Goal: Information Seeking & Learning: Learn about a topic

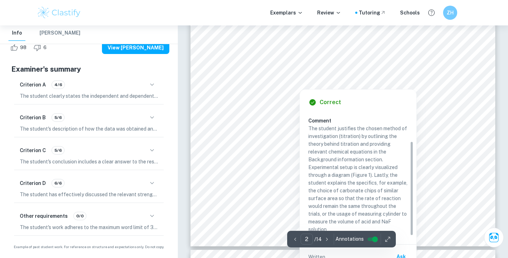
scroll to position [645, 0]
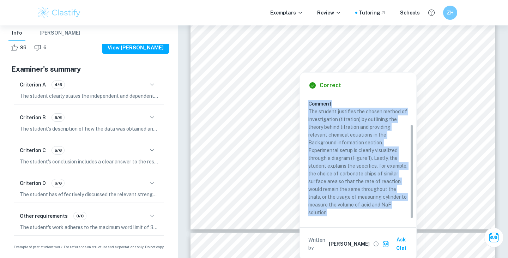
drag, startPoint x: 308, startPoint y: 100, endPoint x: 385, endPoint y: 210, distance: 134.2
click at [385, 210] on div "There is a clear explanation of the choice of the sampling technique applied or…" at bounding box center [360, 140] width 105 height 151
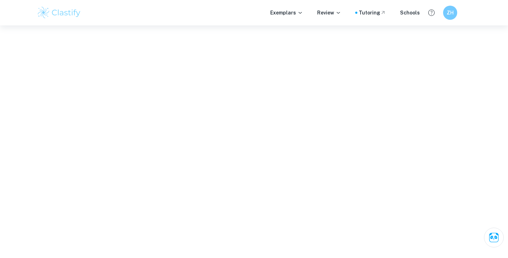
scroll to position [0, 0]
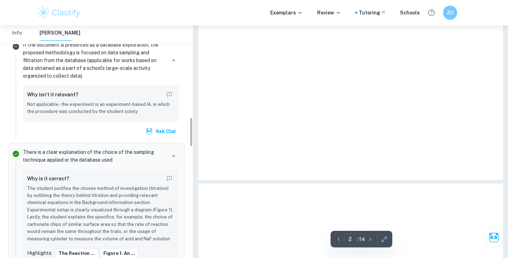
copy h6 "Comment"
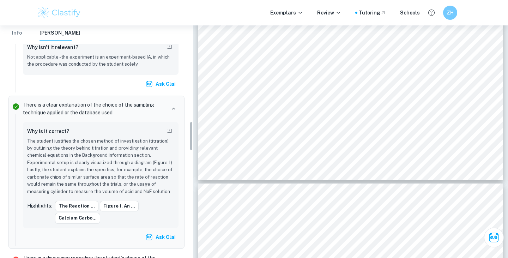
scroll to position [765, 0]
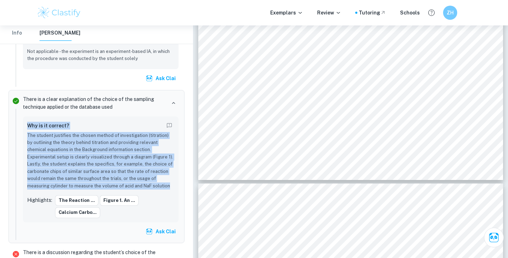
drag, startPoint x: 25, startPoint y: 124, endPoint x: 129, endPoint y: 188, distance: 122.3
click at [129, 188] on div "Why is it correct? The student justifies the chosen method of investigation (ti…" at bounding box center [101, 169] width 156 height 106
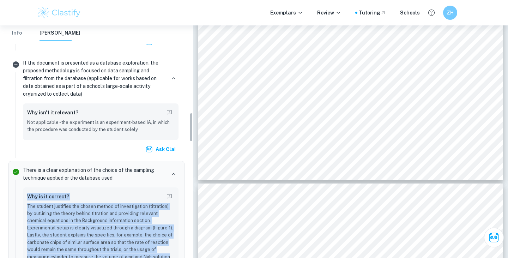
scroll to position [689, 0]
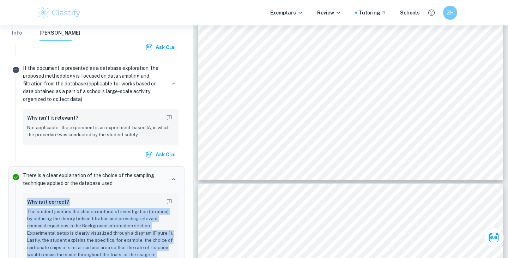
copy div "Why is it correct? The student justifies the chosen method of investigation (ti…"
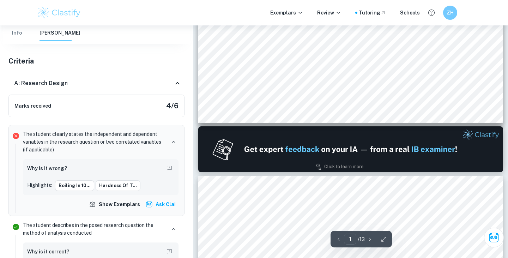
scroll to position [363, 0]
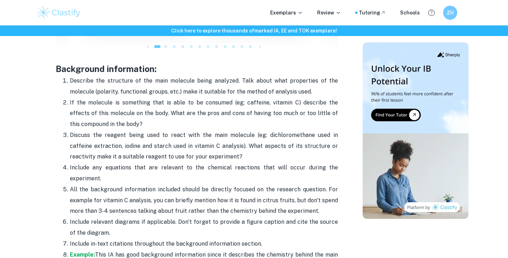
click at [146, 121] on p "If the molecule is something that is able to be consumed (eg; caffeine, vitamin…" at bounding box center [204, 113] width 268 height 32
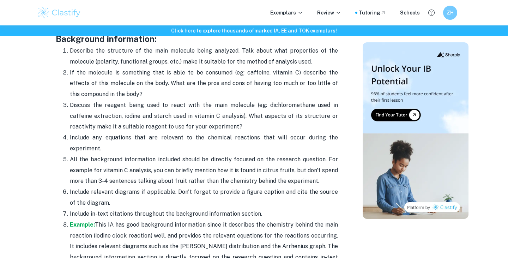
scroll to position [961, 0]
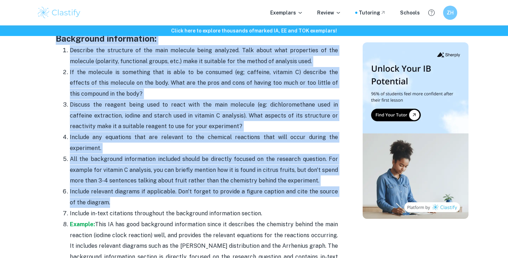
drag, startPoint x: 54, startPoint y: 37, endPoint x: 257, endPoint y: 204, distance: 263.6
copy div "Background information: Describe the structure of the main molecule being analy…"
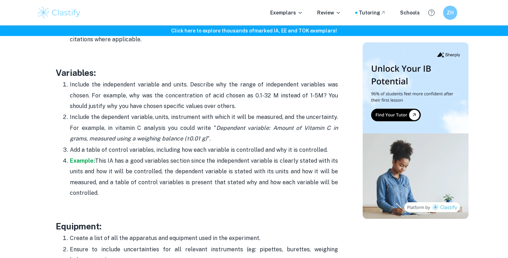
scroll to position [1179, 0]
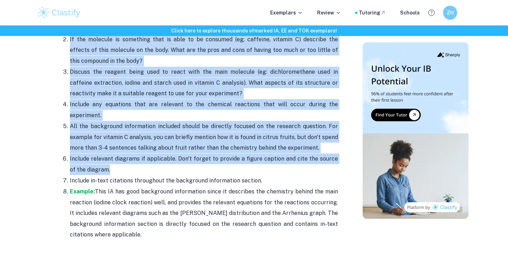
click at [133, 155] on p "Include relevant diagrams if applicable. Don't forget to provide a figure capti…" at bounding box center [204, 164] width 268 height 22
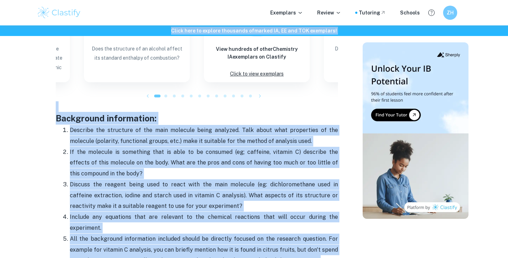
scroll to position [879, 0]
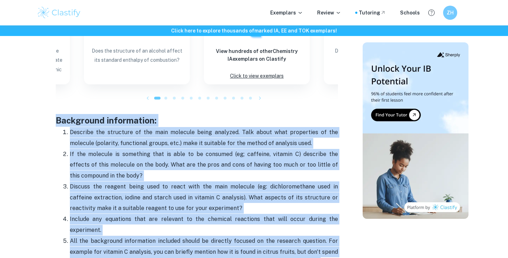
drag, startPoint x: 129, startPoint y: 134, endPoint x: 58, endPoint y: 113, distance: 74.0
copy div "Background information: Describe the structure of the main molecule being analy…"
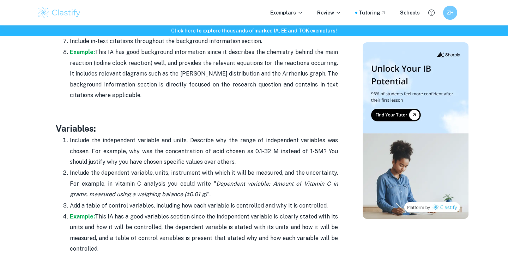
scroll to position [1129, 0]
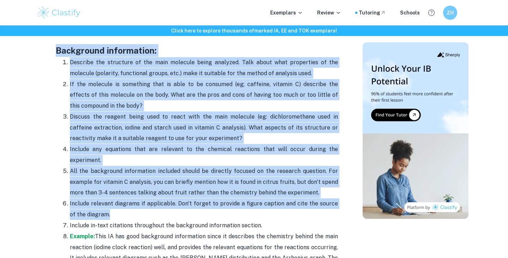
click at [126, 96] on p "If the molecule is something that is able to be consumed (eg; caffeine, vitamin…" at bounding box center [204, 95] width 268 height 32
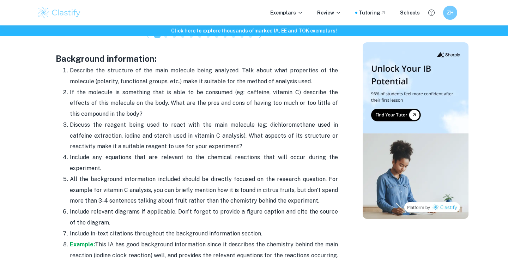
scroll to position [932, 0]
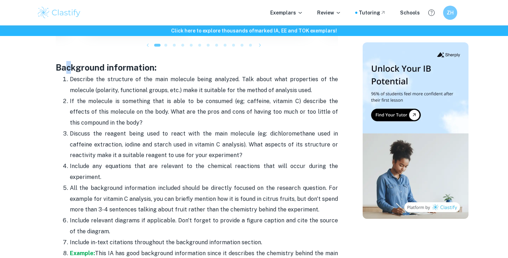
drag, startPoint x: 71, startPoint y: 69, endPoint x: 64, endPoint y: 69, distance: 6.7
click at [64, 69] on h3 "Background information:" at bounding box center [197, 67] width 282 height 13
click at [57, 68] on h3 "Background information:" at bounding box center [197, 67] width 282 height 13
click at [69, 69] on h3 "Background information:" at bounding box center [197, 67] width 282 height 13
click at [80, 69] on h3 "Background information:" at bounding box center [197, 67] width 282 height 13
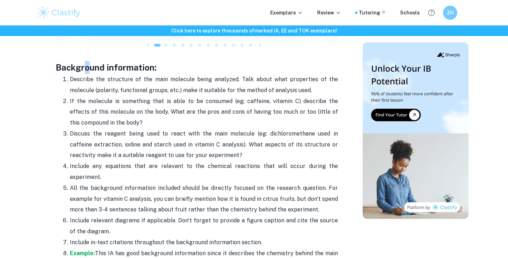
click at [89, 69] on h3 "Background information:" at bounding box center [197, 67] width 282 height 13
click at [98, 69] on h3 "Background information:" at bounding box center [197, 67] width 282 height 13
click at [108, 70] on h3 "Background information:" at bounding box center [197, 67] width 282 height 13
click at [116, 69] on h3 "Background information:" at bounding box center [197, 67] width 282 height 13
click at [124, 68] on h3 "Background information:" at bounding box center [197, 67] width 282 height 13
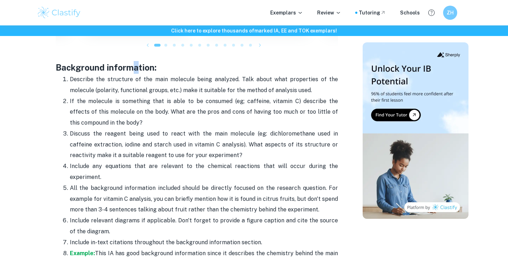
click at [137, 68] on h3 "Background information:" at bounding box center [197, 67] width 282 height 13
click at [143, 67] on h3 "Background information:" at bounding box center [197, 67] width 282 height 13
click at [152, 67] on h3 "Background information:" at bounding box center [197, 67] width 282 height 13
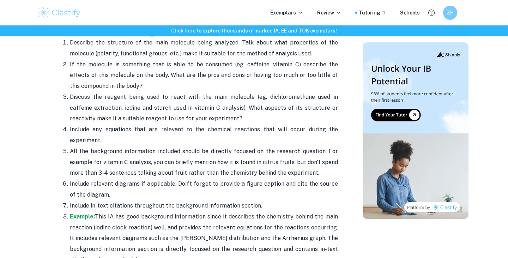
scroll to position [968, 0]
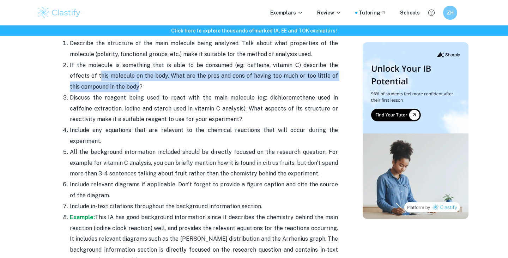
drag, startPoint x: 128, startPoint y: 91, endPoint x: 80, endPoint y: 78, distance: 49.5
click at [80, 78] on p "If the molecule is something that is able to be consumed (eg; caffeine, vitamin…" at bounding box center [204, 76] width 268 height 32
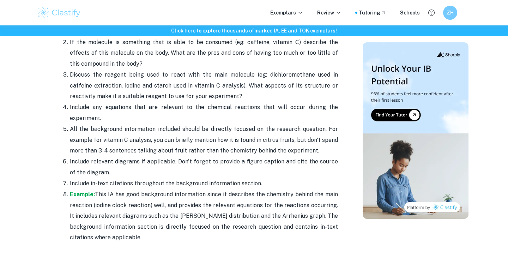
scroll to position [996, 0]
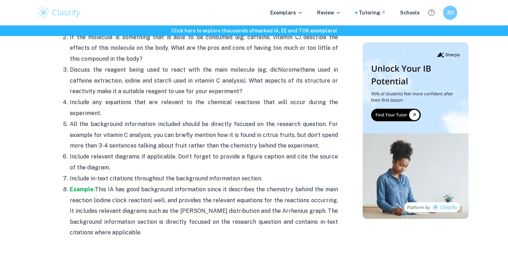
drag, startPoint x: 74, startPoint y: 69, endPoint x: 103, endPoint y: 80, distance: 30.3
click at [103, 80] on span "Discuss the reagent being used to react with the main molecule (eg: dichloromet…" at bounding box center [204, 80] width 268 height 28
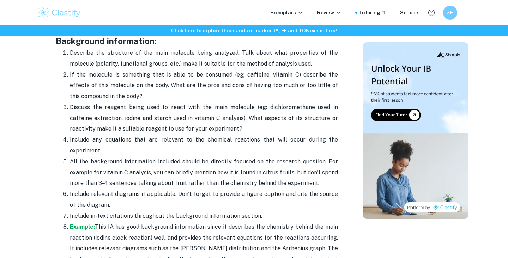
scroll to position [1024, 0]
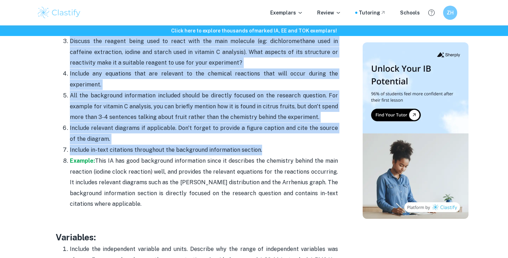
drag, startPoint x: 57, startPoint y: 72, endPoint x: 299, endPoint y: 152, distance: 255.1
copy div "Background information: Describe the structure of the main molecule being analy…"
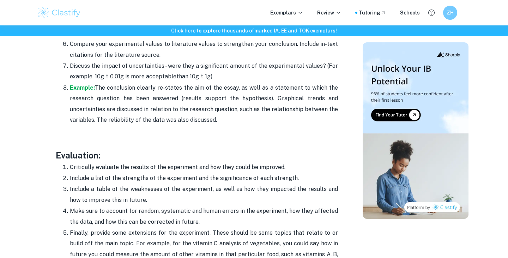
scroll to position [1998, 0]
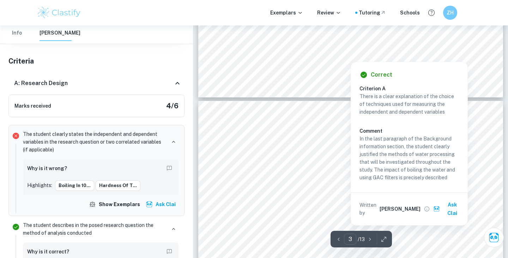
scroll to position [862, 0]
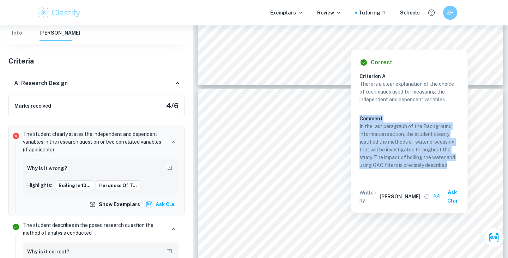
drag, startPoint x: 355, startPoint y: 120, endPoint x: 359, endPoint y: 119, distance: 3.9
click at [359, 119] on div "Correct Criterion A There is a clear explanation of the choice of techniques us…" at bounding box center [409, 131] width 116 height 163
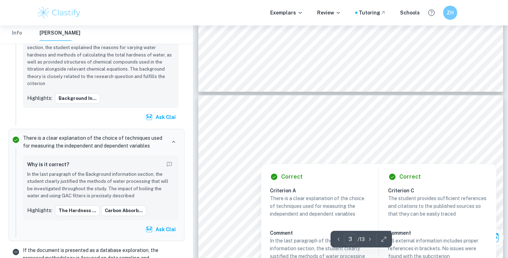
scroll to position [842, 0]
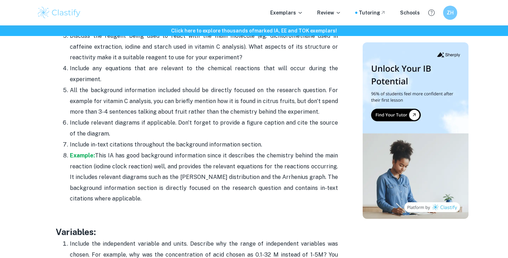
scroll to position [1032, 0]
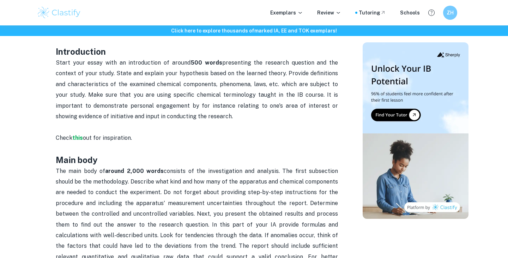
scroll to position [413, 0]
